Goal: Transaction & Acquisition: Purchase product/service

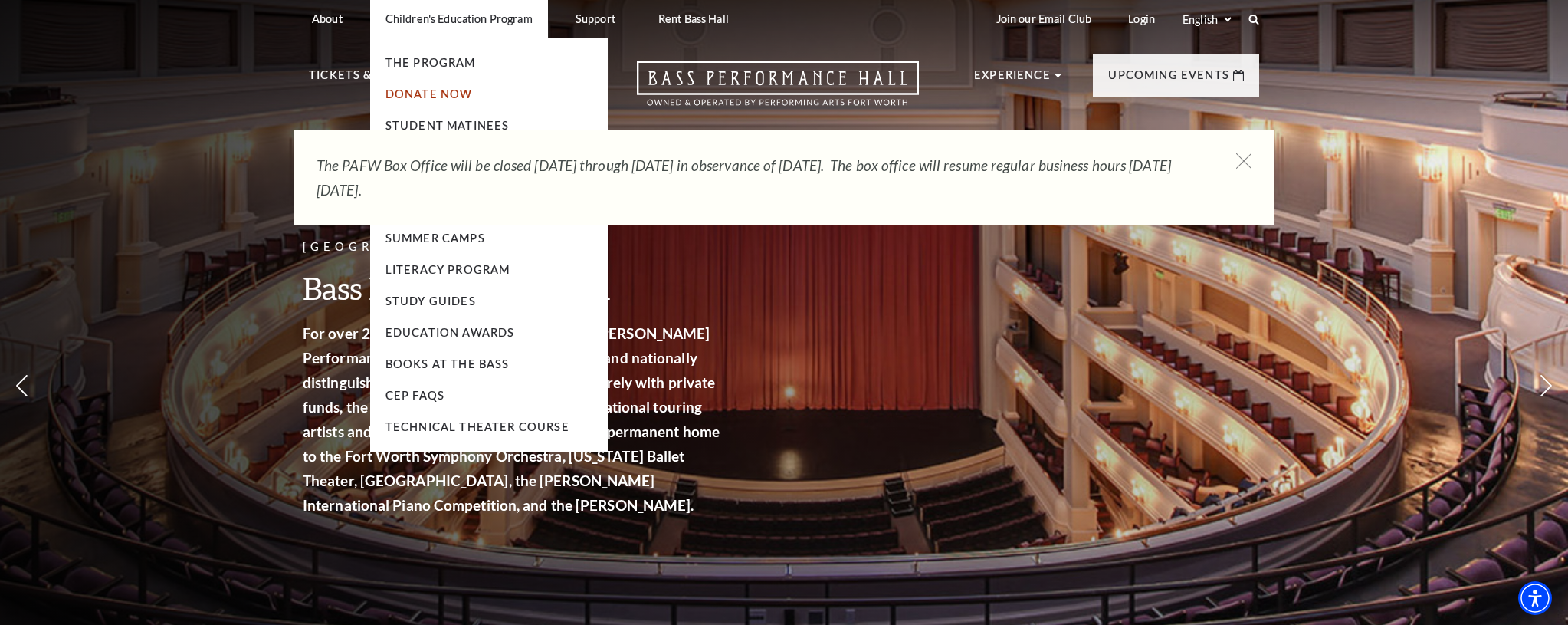
click at [443, 97] on link "Donate Now" at bounding box center [428, 94] width 87 height 13
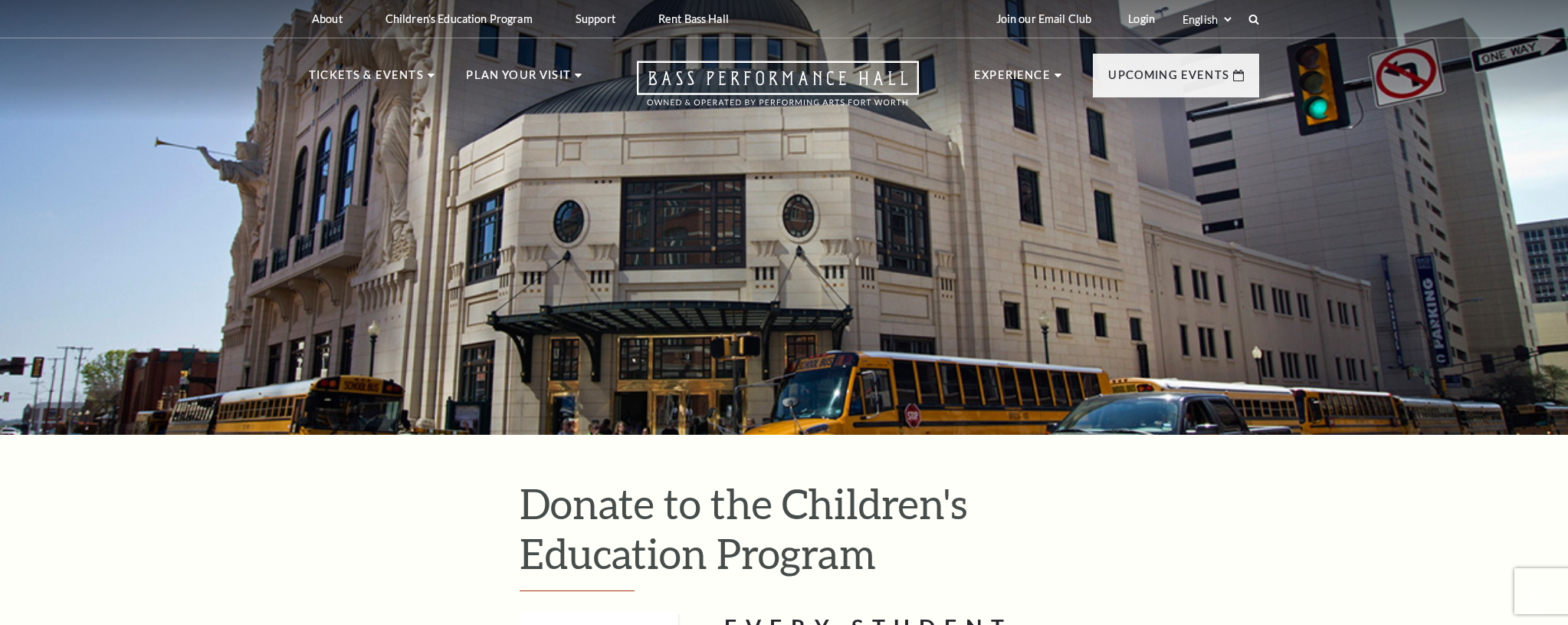
type input "25"
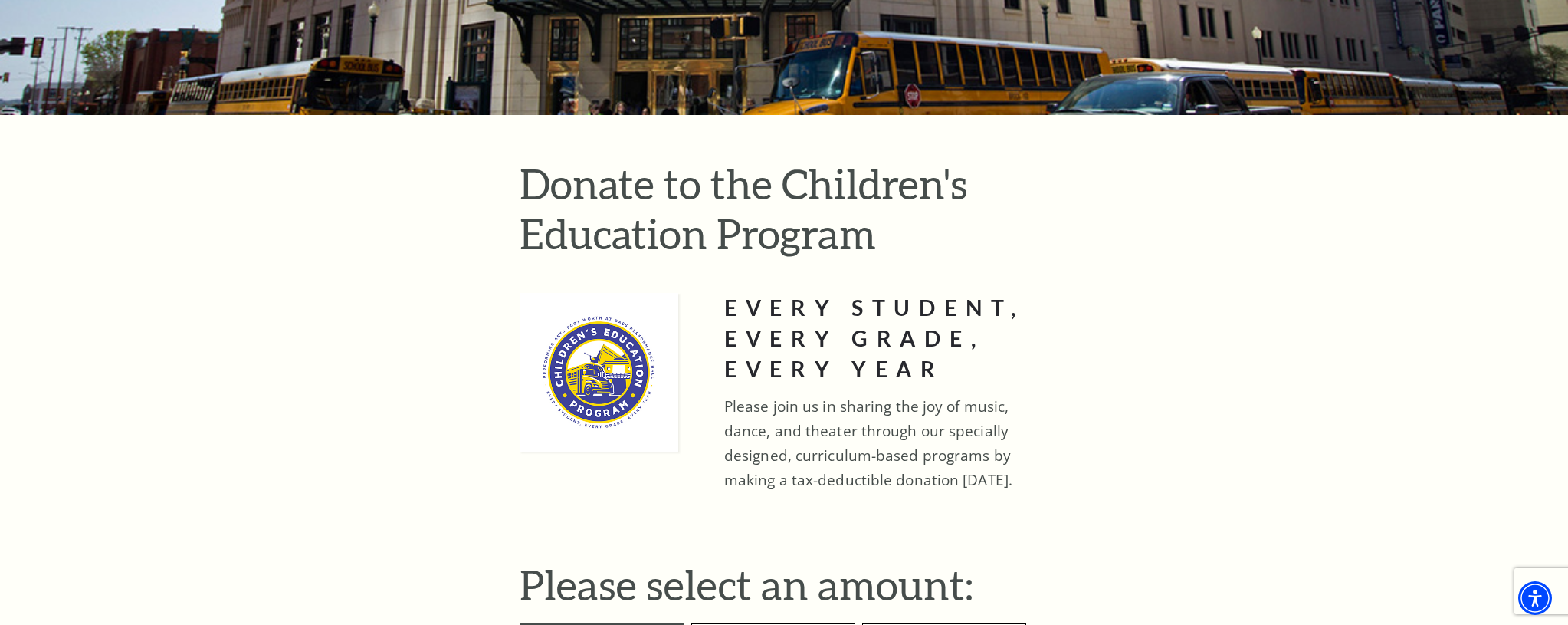
scroll to position [321, 0]
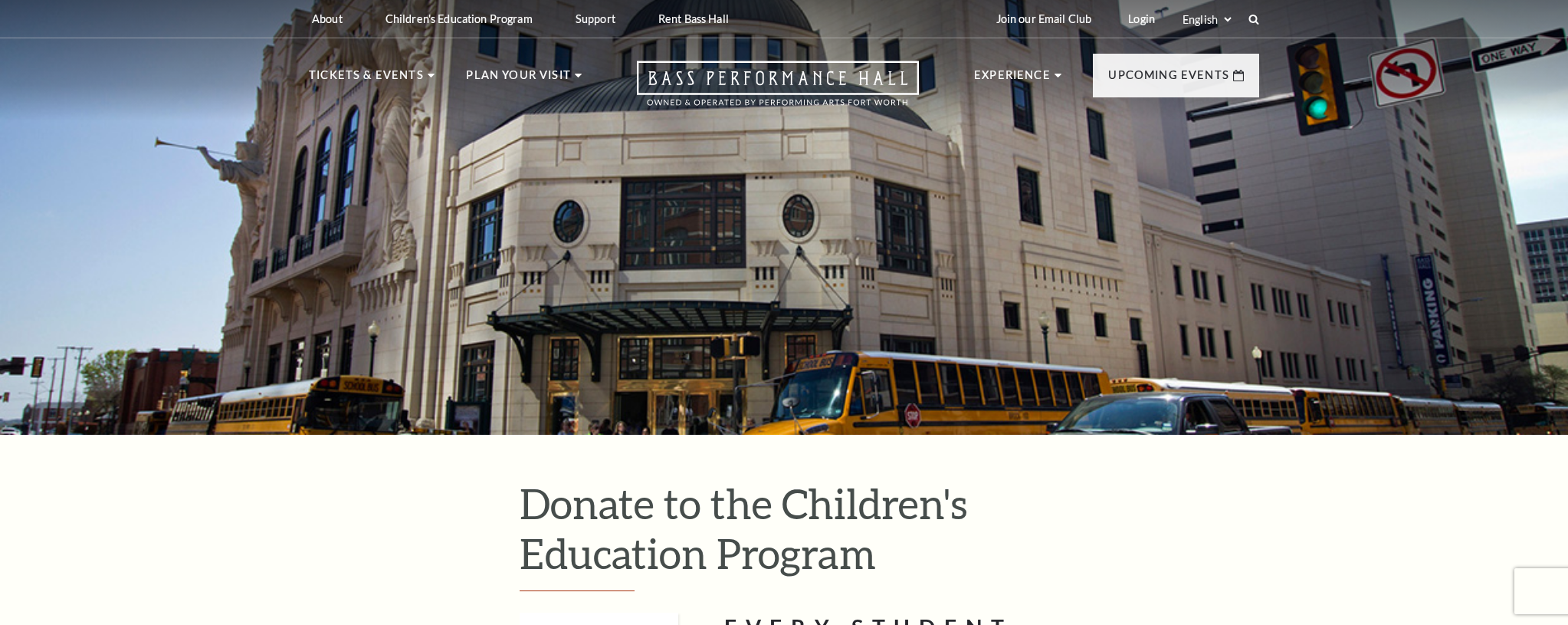
type input "25"
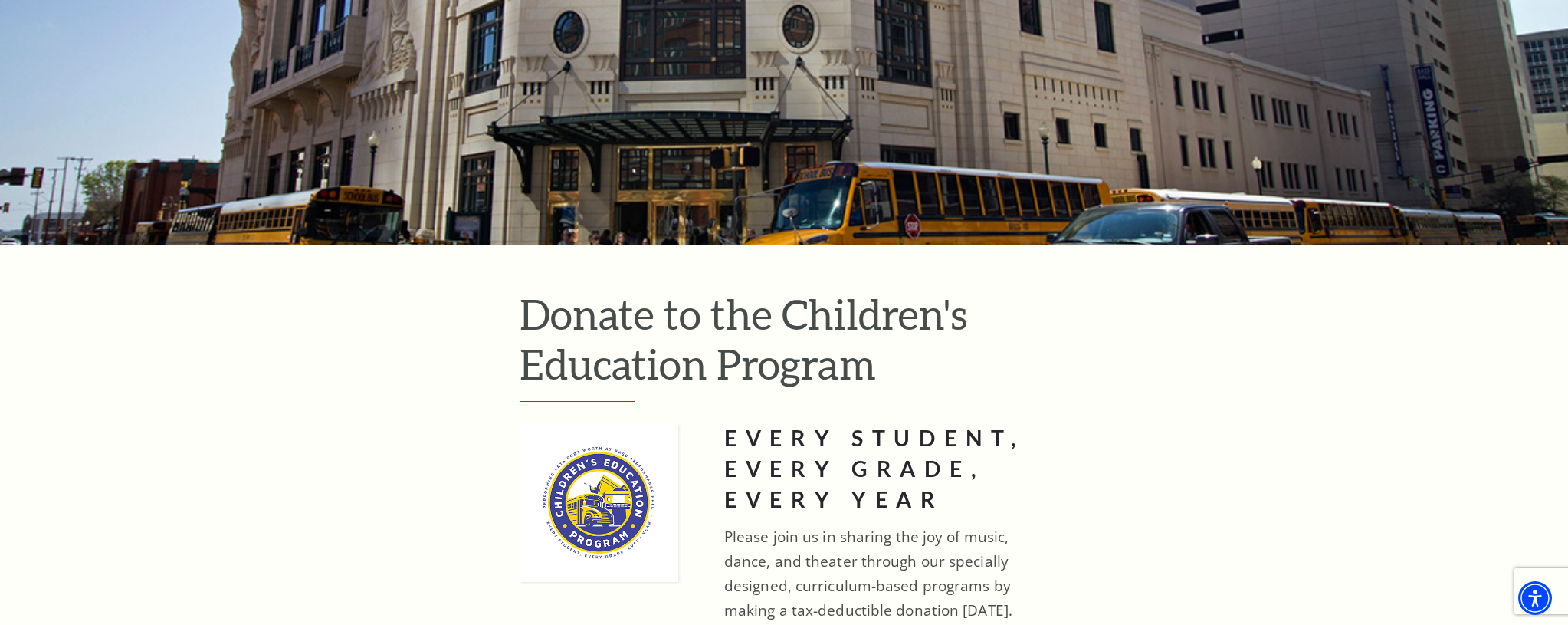
scroll to position [44, 0]
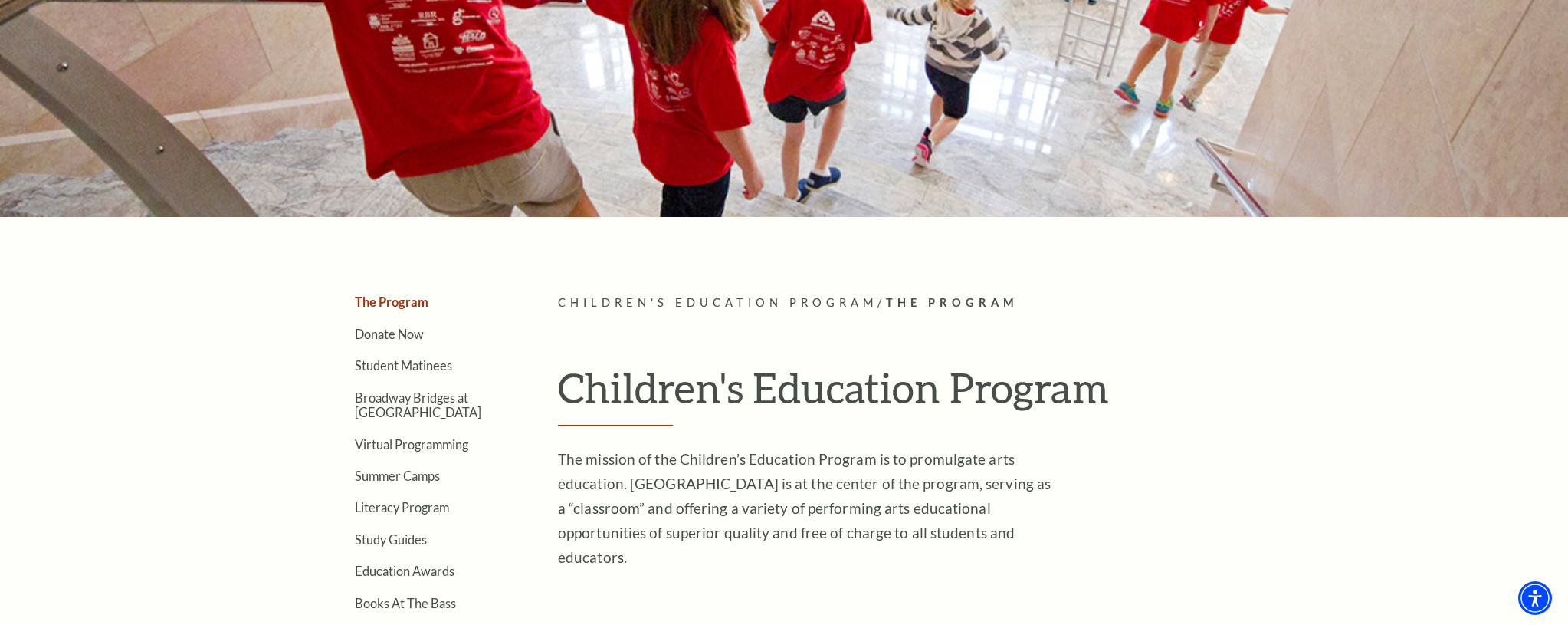
scroll to position [33, 0]
